Goal: Task Accomplishment & Management: Use online tool/utility

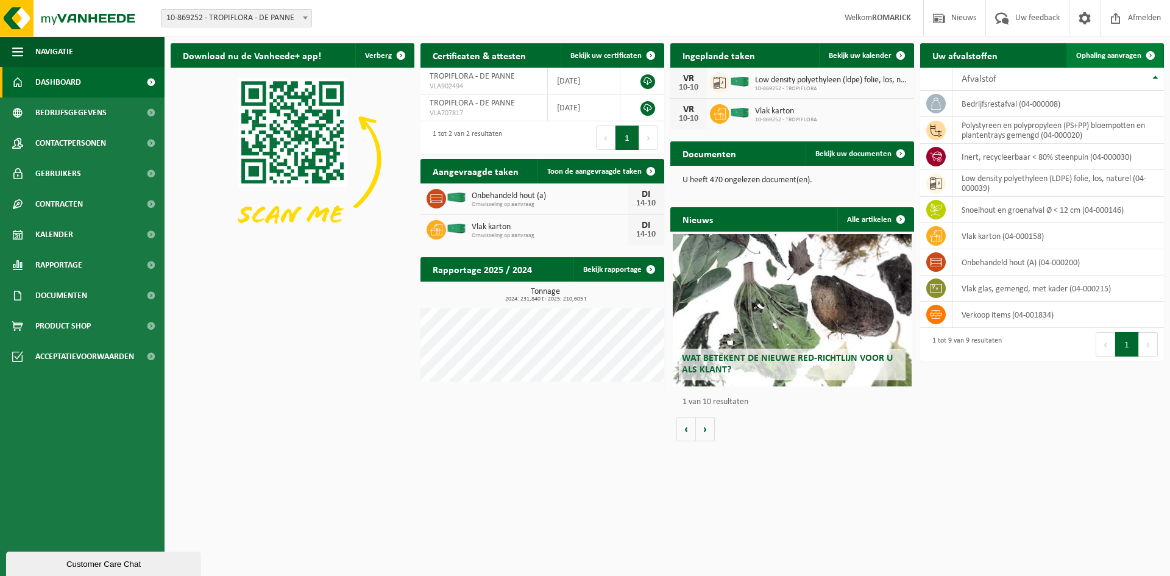
click at [1105, 57] on span "Ophaling aanvragen" at bounding box center [1108, 56] width 65 height 8
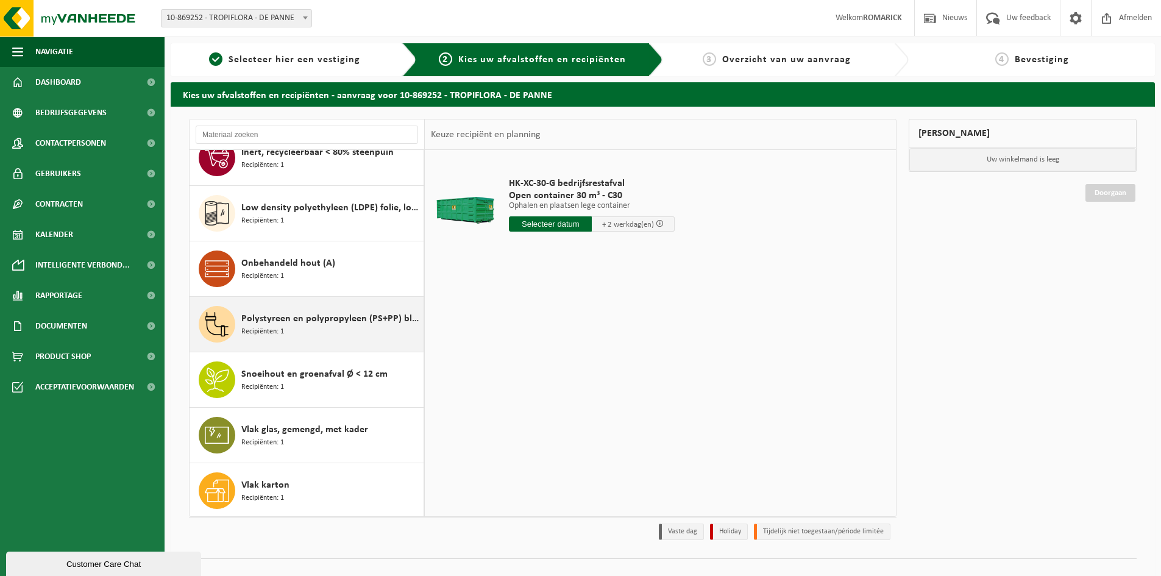
scroll to position [77, 0]
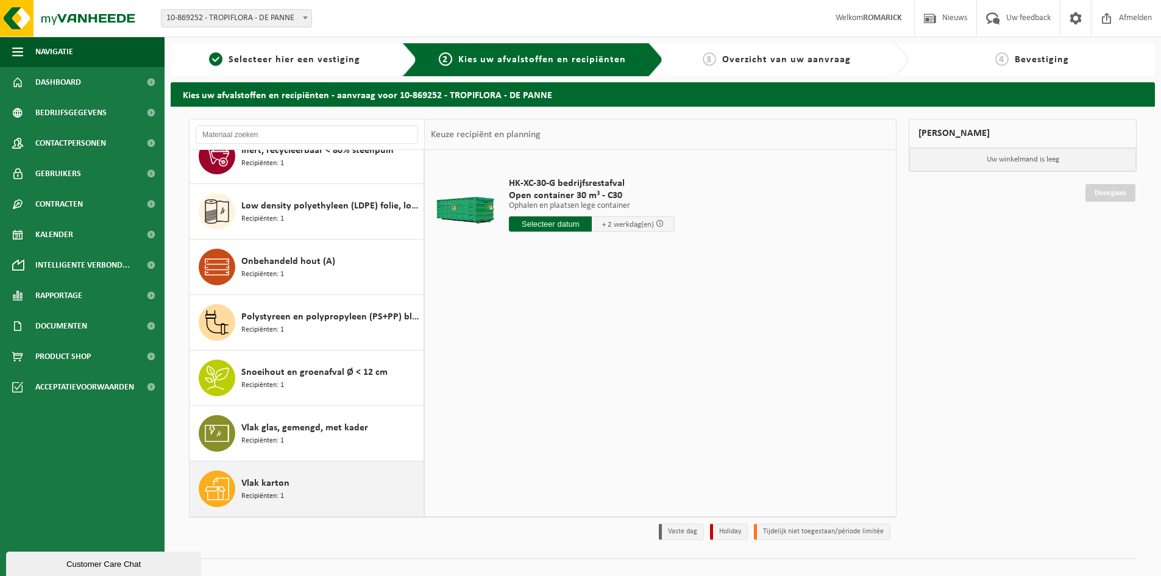
click at [283, 486] on span "Vlak karton" at bounding box center [265, 483] width 48 height 15
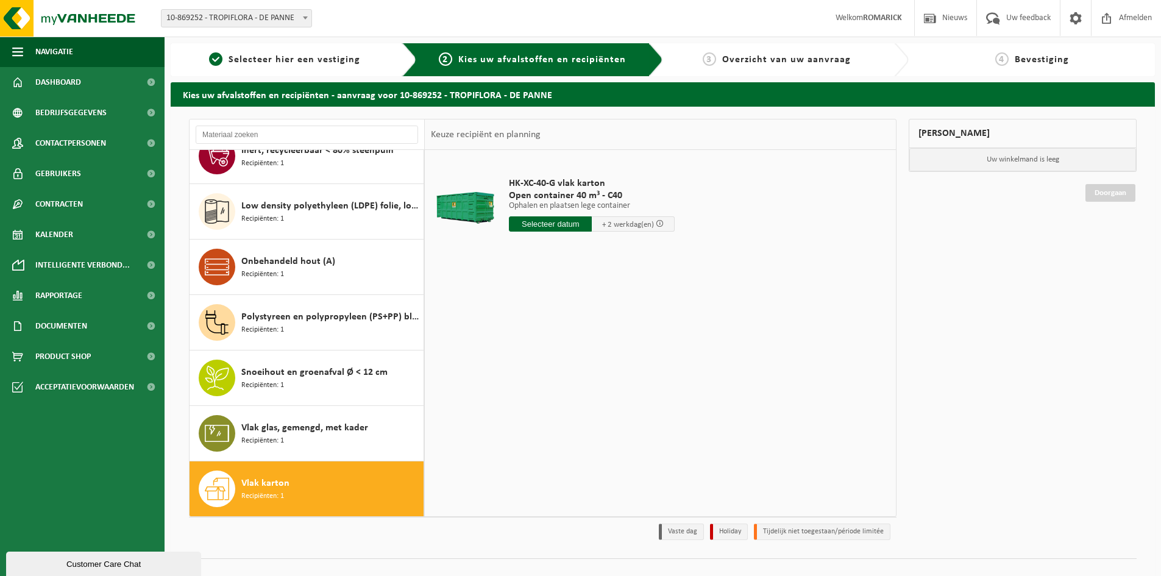
click at [550, 223] on input "text" at bounding box center [550, 223] width 83 height 15
click at [544, 333] on div "14" at bounding box center [541, 331] width 21 height 19
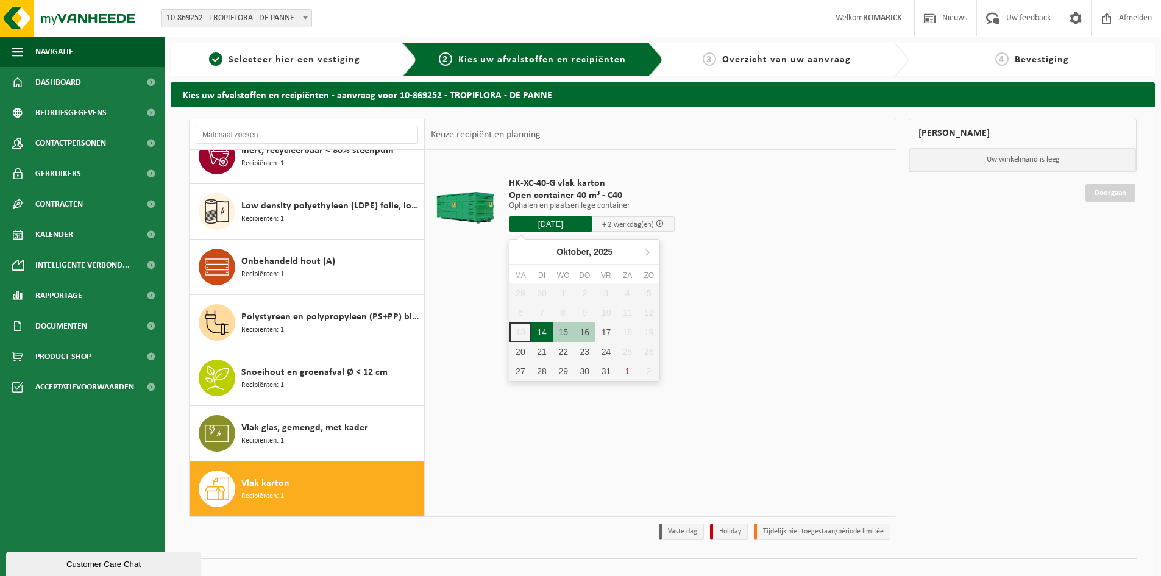
type input "Van 2025-10-14"
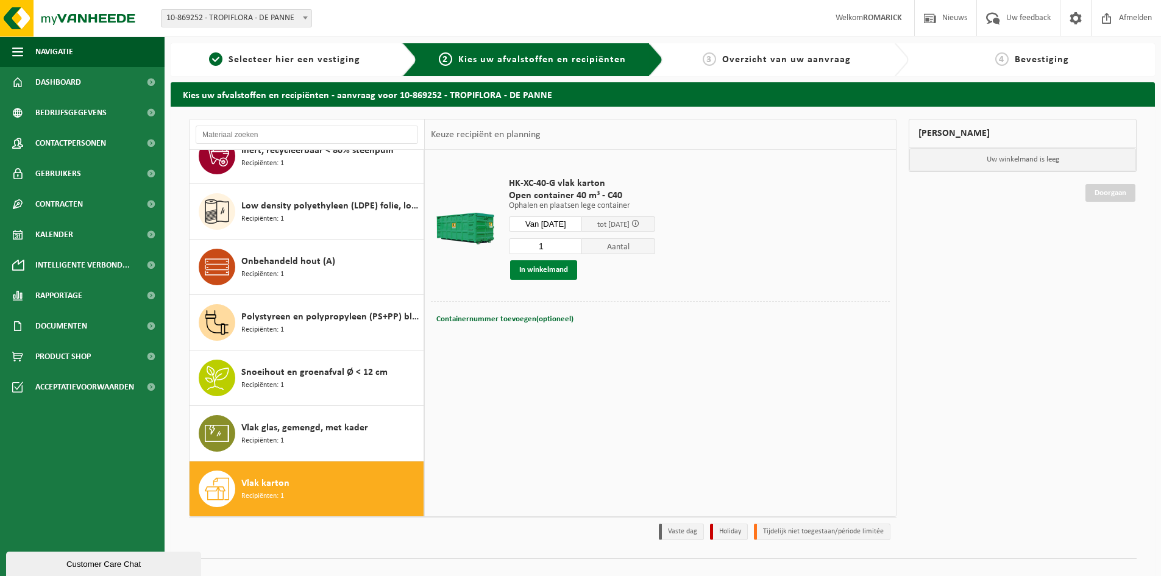
click at [561, 266] on button "In winkelmand" at bounding box center [543, 269] width 67 height 19
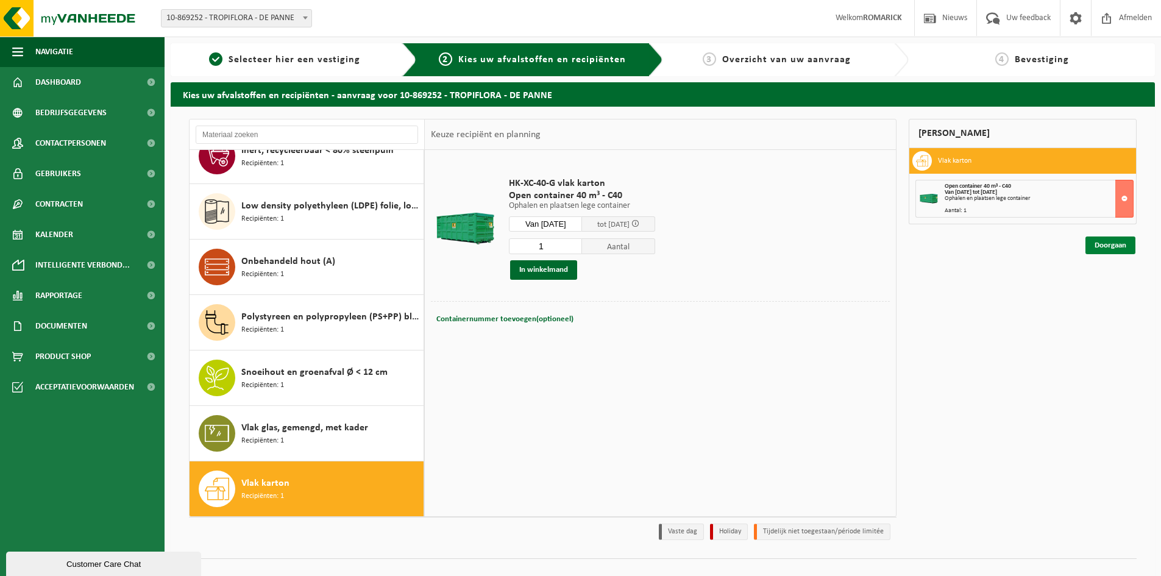
click at [1099, 247] on link "Doorgaan" at bounding box center [1110, 245] width 50 height 18
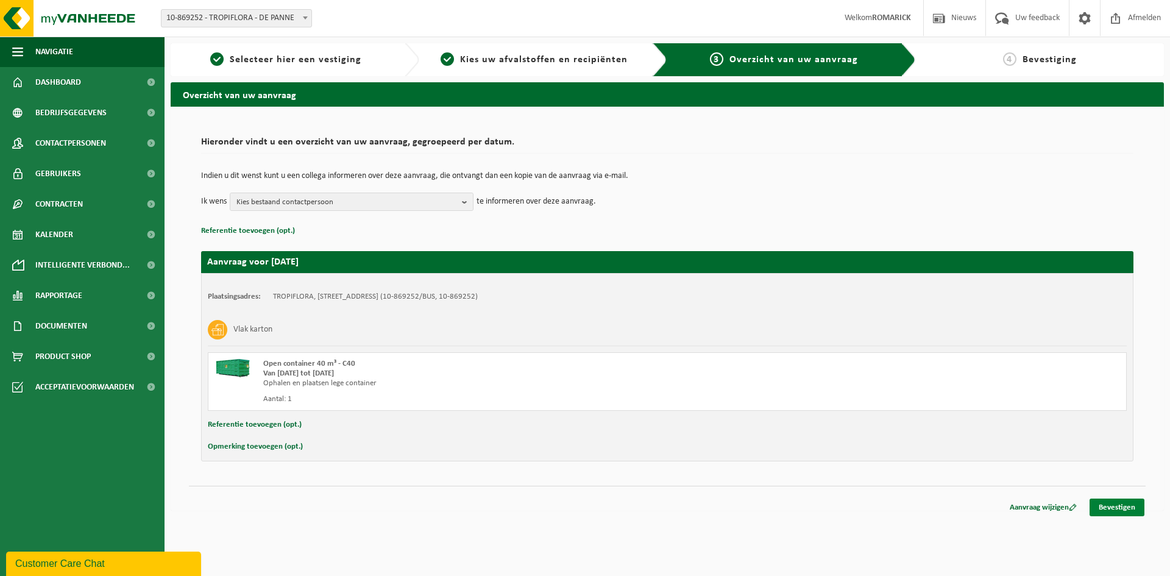
click at [1107, 503] on link "Bevestigen" at bounding box center [1116, 507] width 55 height 18
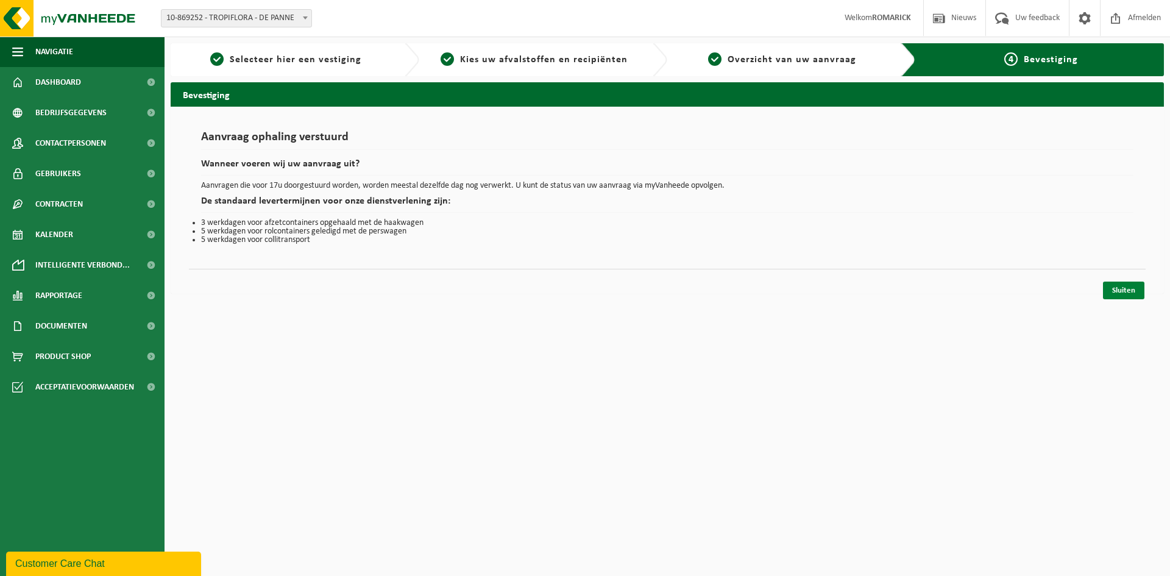
click at [1127, 294] on link "Sluiten" at bounding box center [1123, 291] width 41 height 18
